Goal: Check status: Check status

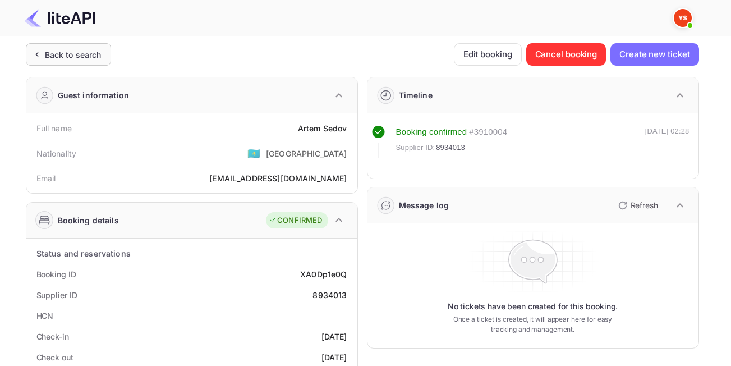
click at [76, 53] on div "Back to search" at bounding box center [73, 55] width 57 height 12
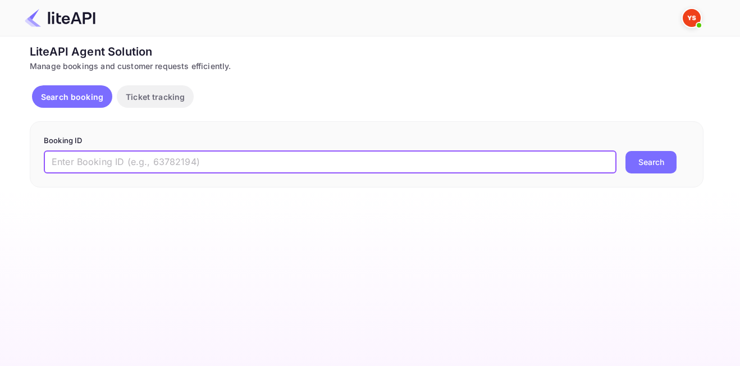
click at [280, 172] on input "text" at bounding box center [330, 162] width 573 height 22
paste input "8988577"
type input "8988577"
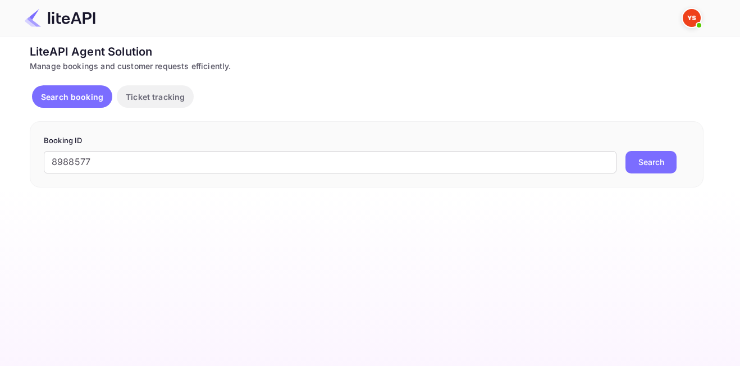
click at [665, 157] on button "Search" at bounding box center [650, 162] width 51 height 22
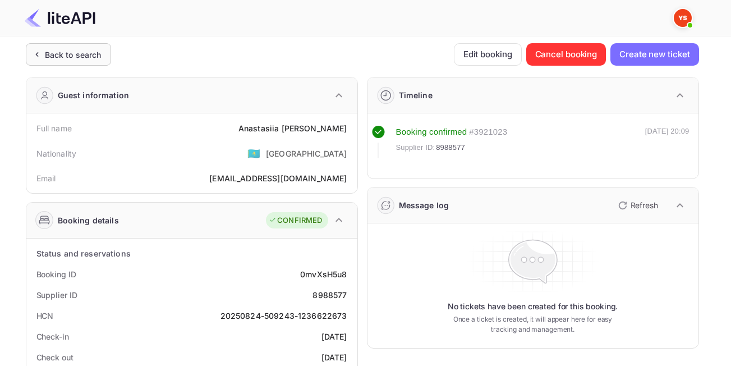
click at [59, 49] on div "Back to search" at bounding box center [73, 55] width 57 height 12
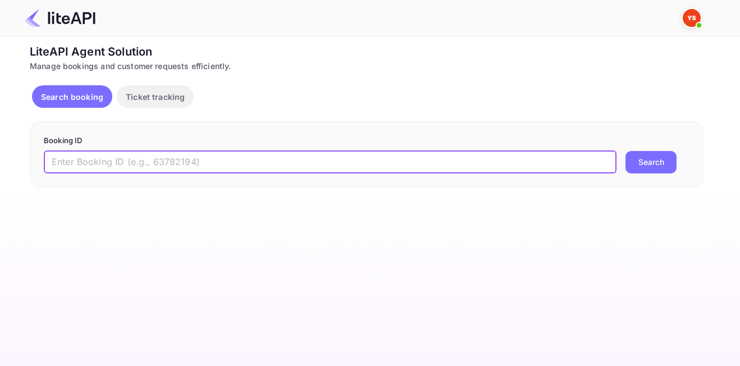
click at [296, 169] on input "text" at bounding box center [330, 162] width 573 height 22
paste input "8515165"
type input "8515165"
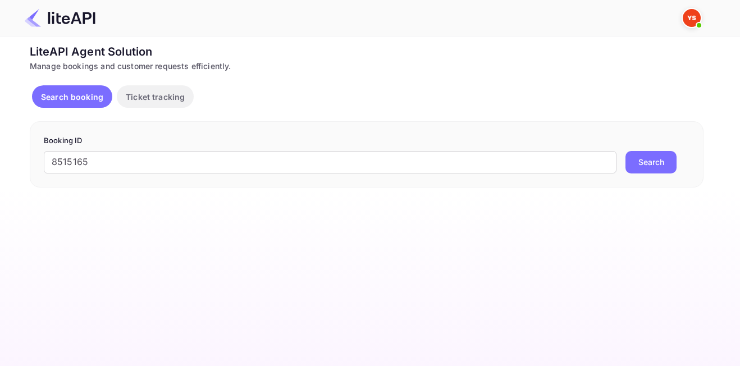
click at [674, 158] on button "Search" at bounding box center [650, 162] width 51 height 22
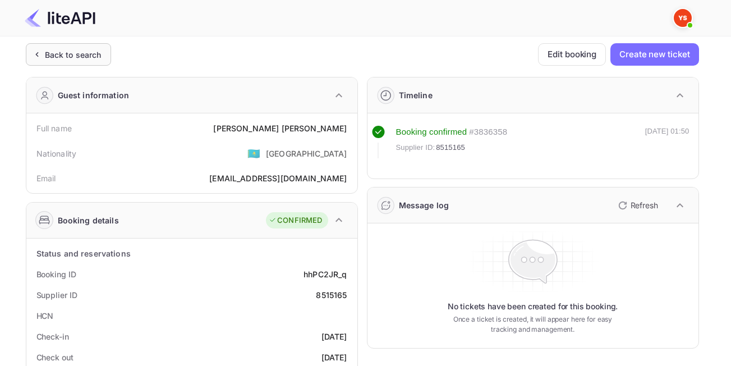
click at [52, 45] on div "Back to search" at bounding box center [68, 54] width 85 height 22
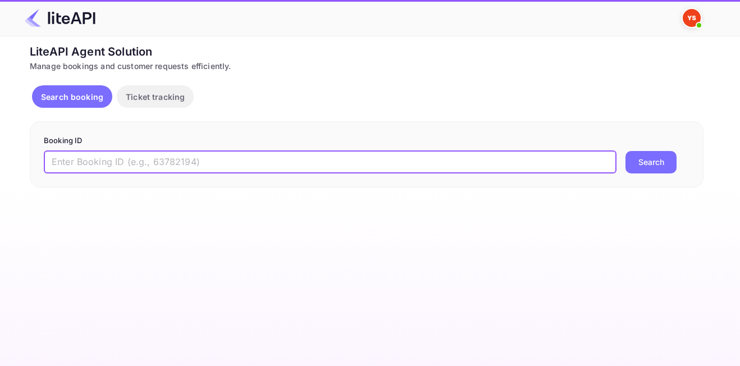
click at [247, 163] on input "text" at bounding box center [330, 162] width 573 height 22
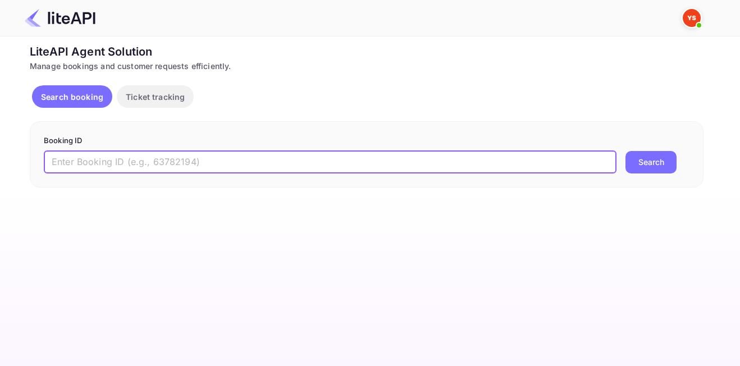
paste input "8986130"
type input "8986130"
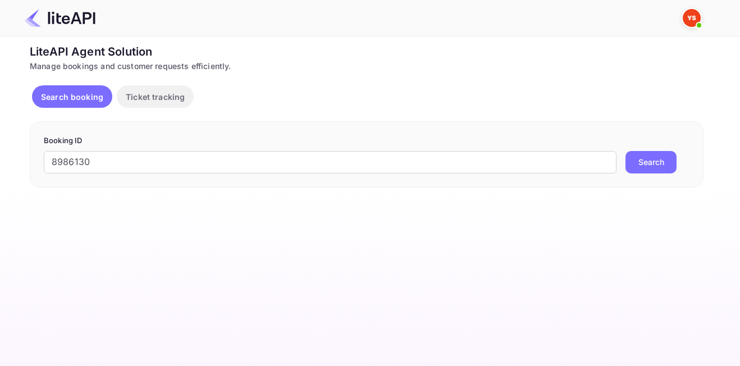
click at [656, 160] on button "Search" at bounding box center [650, 162] width 51 height 22
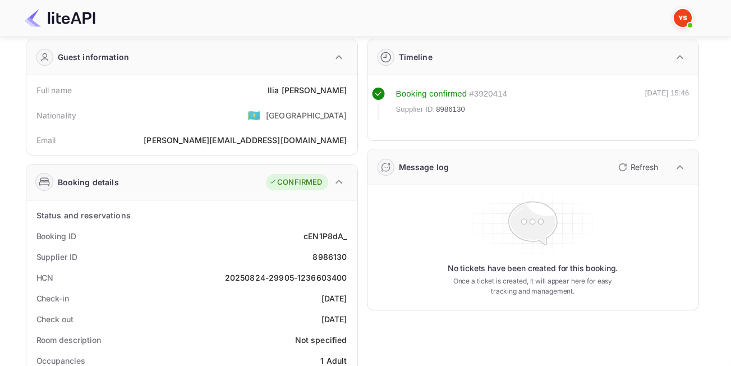
scroll to position [40, 0]
